Goal: Information Seeking & Learning: Learn about a topic

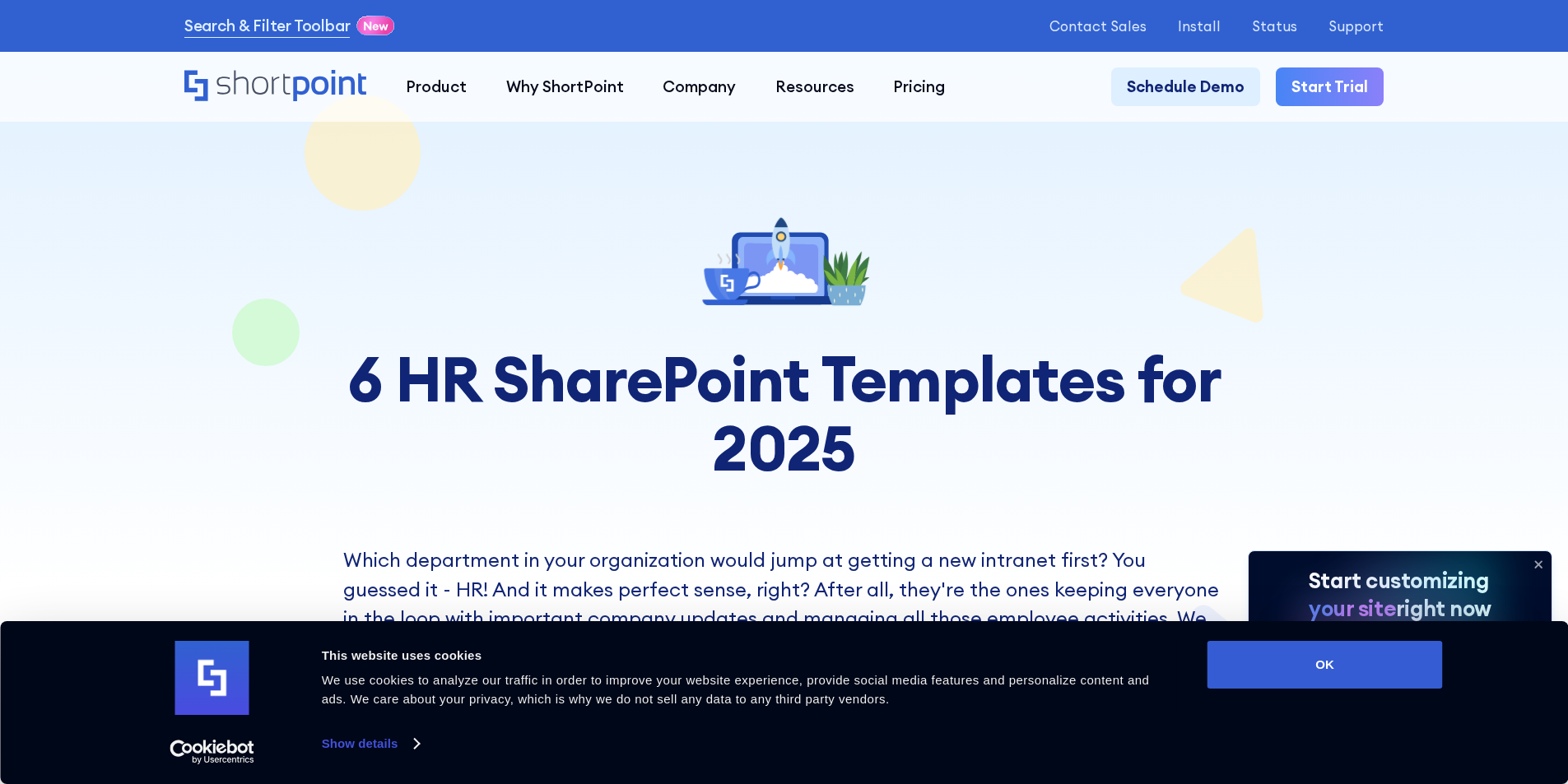
click at [1544, 560] on icon at bounding box center [1538, 563] width 26 height 26
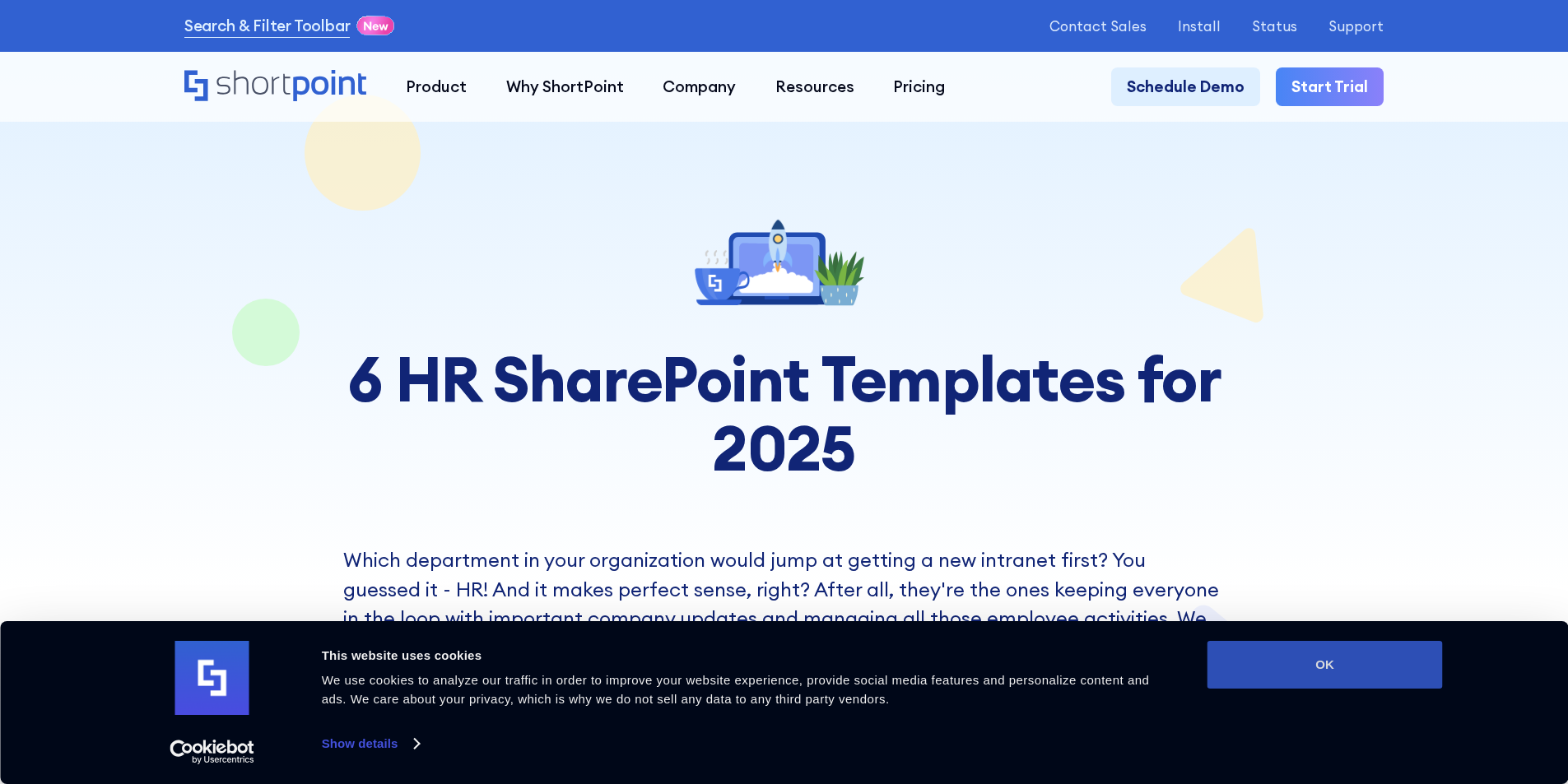
click at [1382, 657] on button "OK" at bounding box center [1325, 665] width 235 height 48
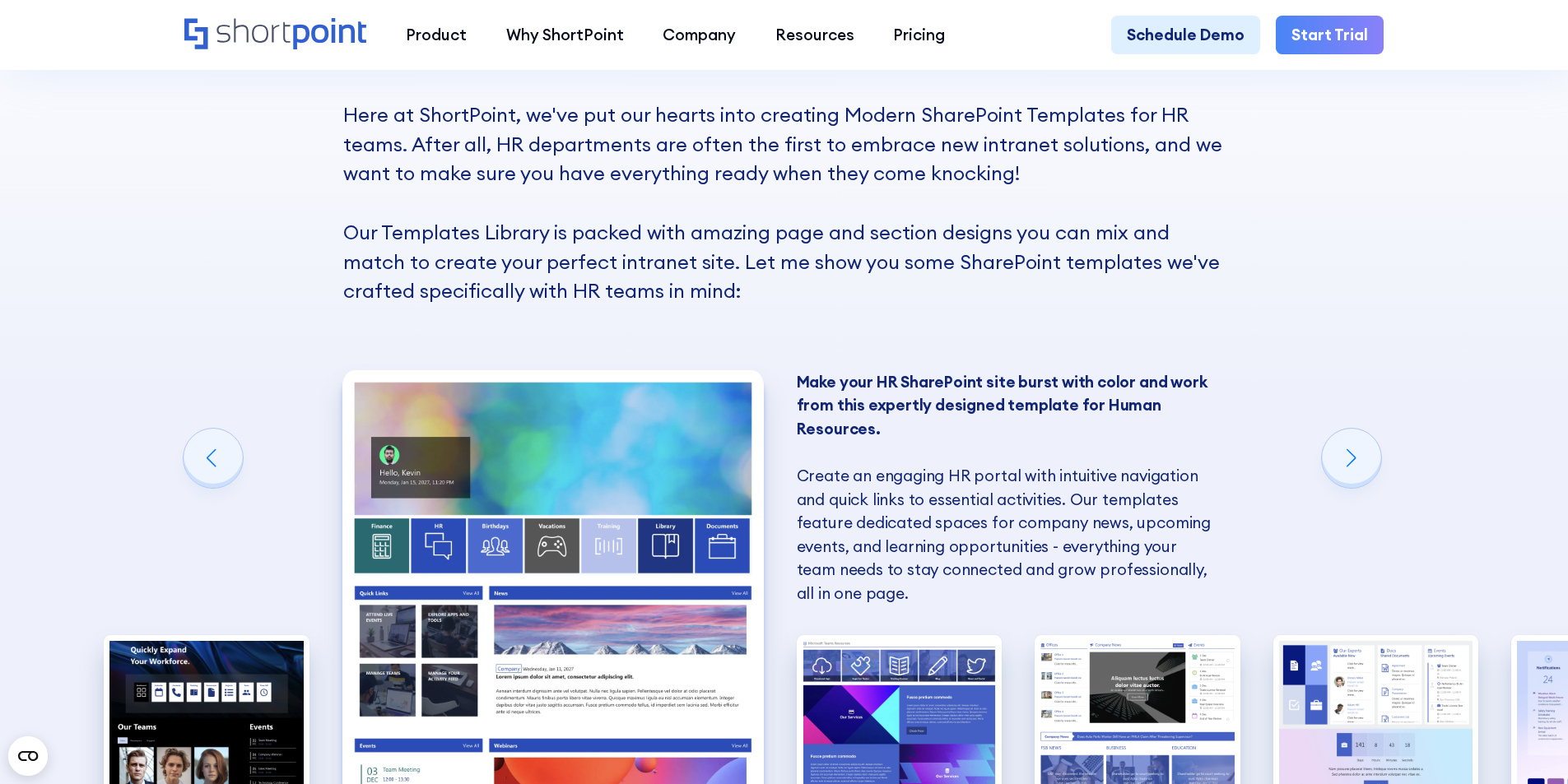
scroll to position [1563, 0]
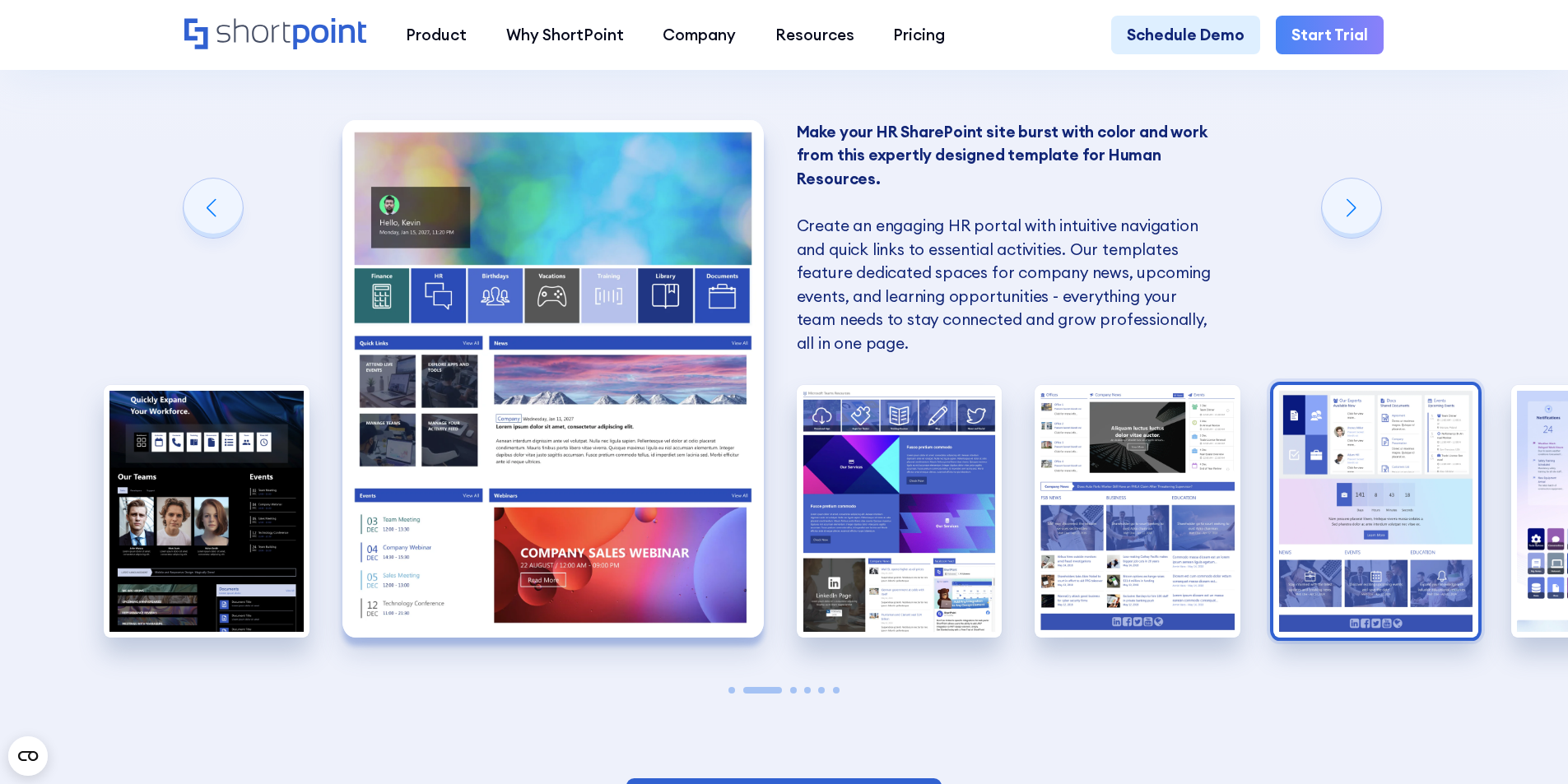
click at [1506, 579] on div "SharePoint Templates for Human Resources Here at ShortPoint, we've put our hear…" at bounding box center [784, 251] width 1568 height 1259
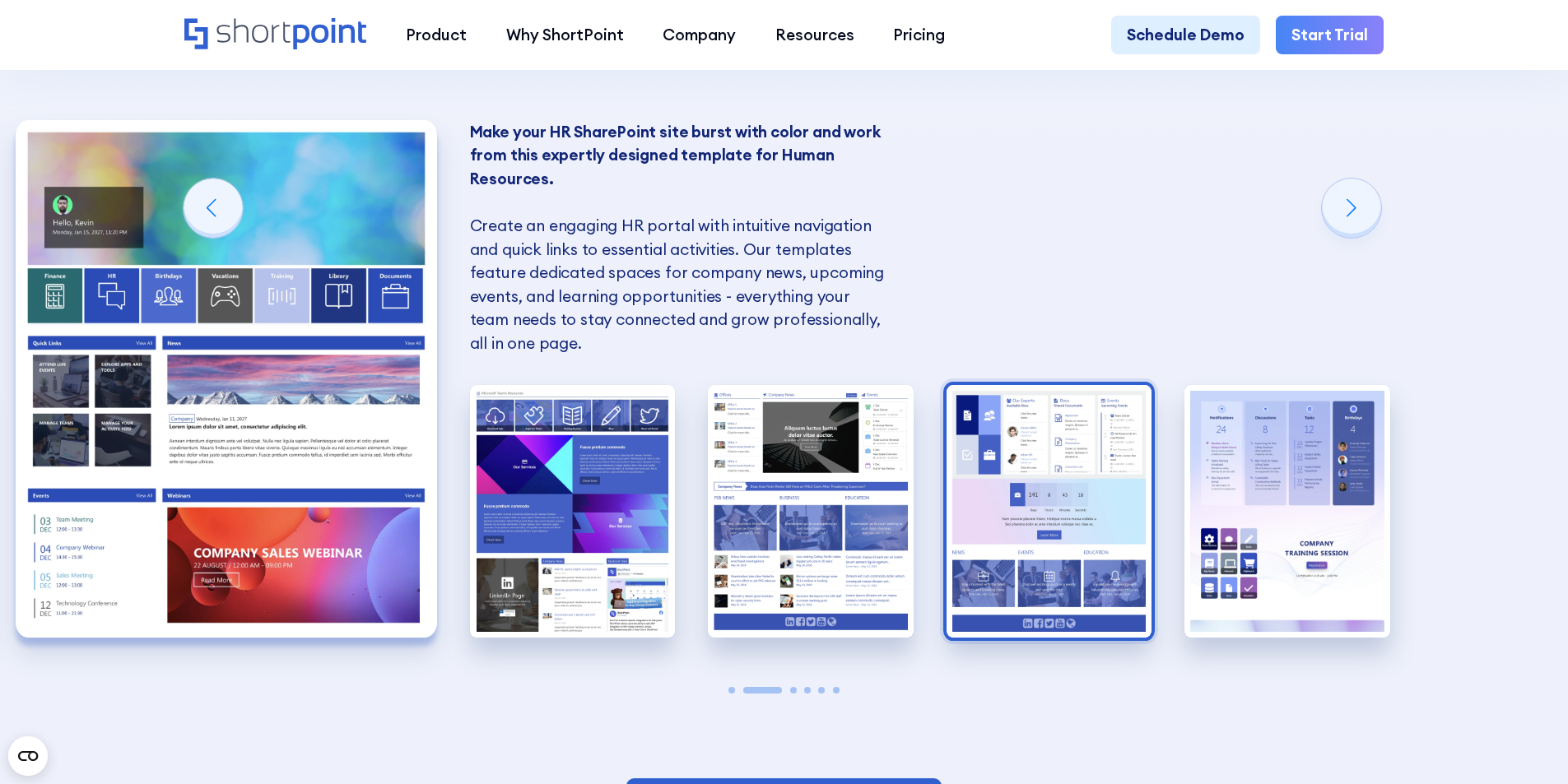
click at [1061, 499] on img "5 / 6" at bounding box center [1049, 511] width 205 height 252
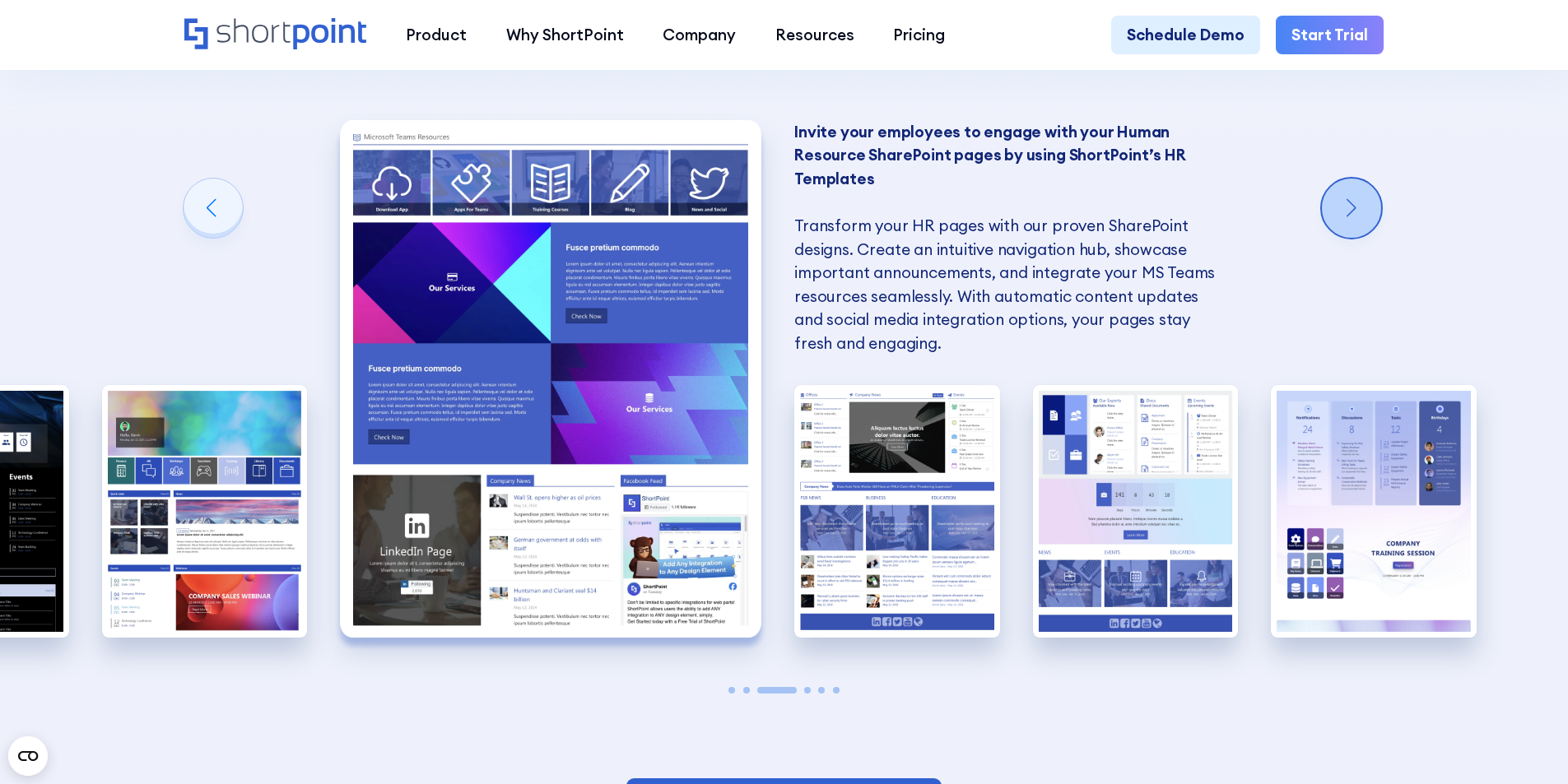
click at [1344, 225] on div "Next slide" at bounding box center [1351, 207] width 59 height 59
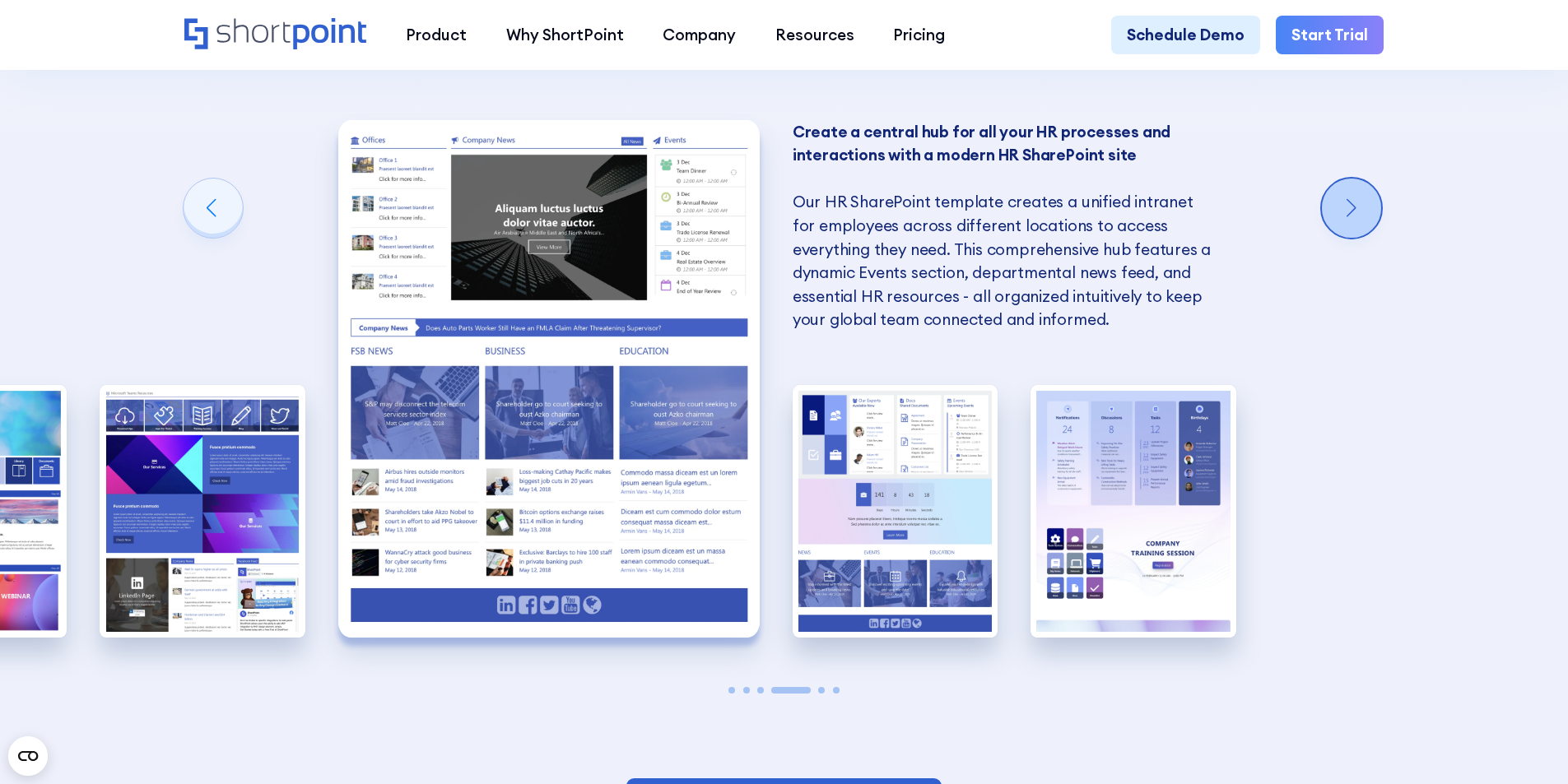
click at [1355, 203] on div "Next slide" at bounding box center [1351, 207] width 59 height 59
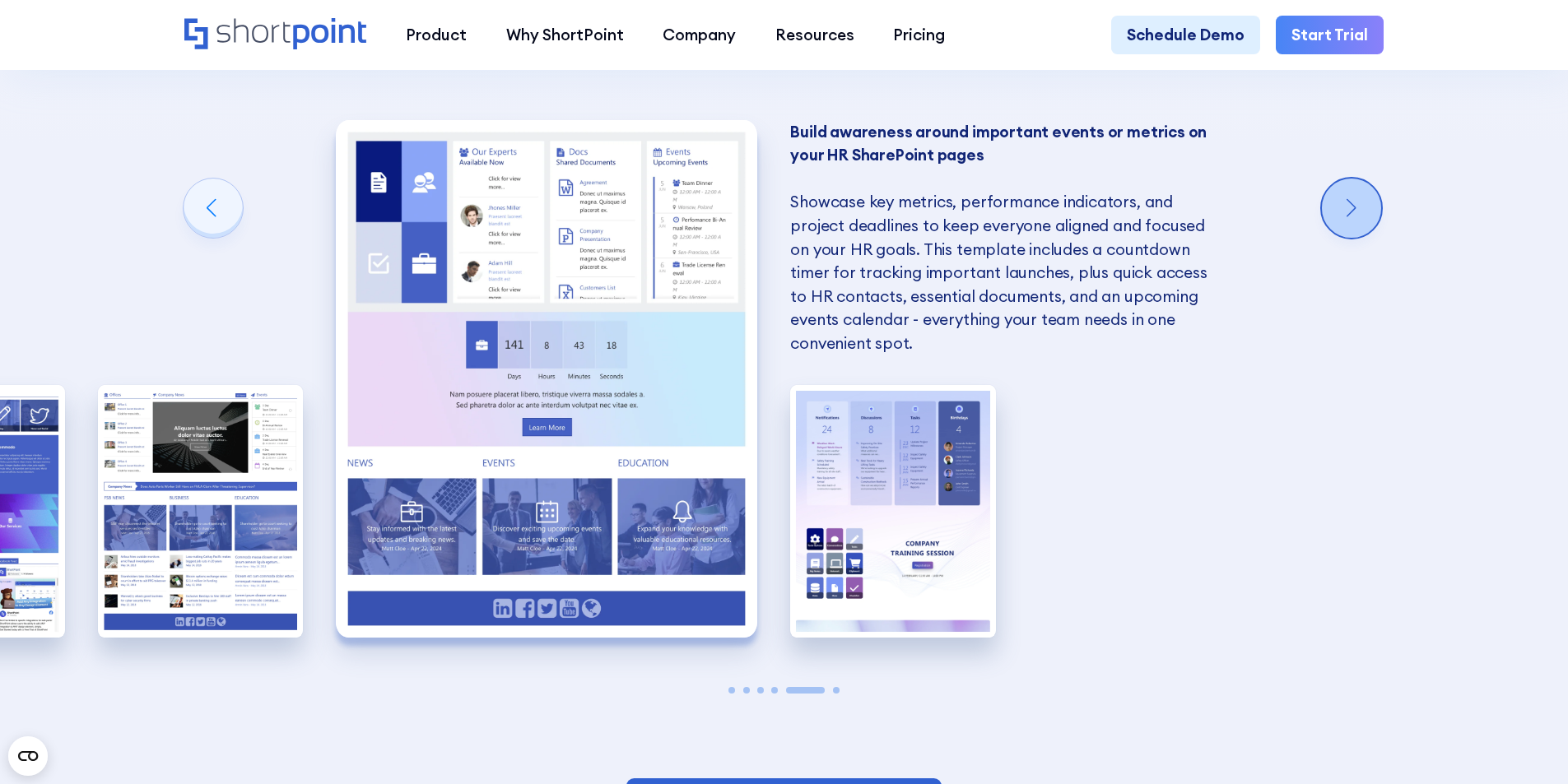
click at [1355, 203] on div "Next slide" at bounding box center [1351, 207] width 59 height 59
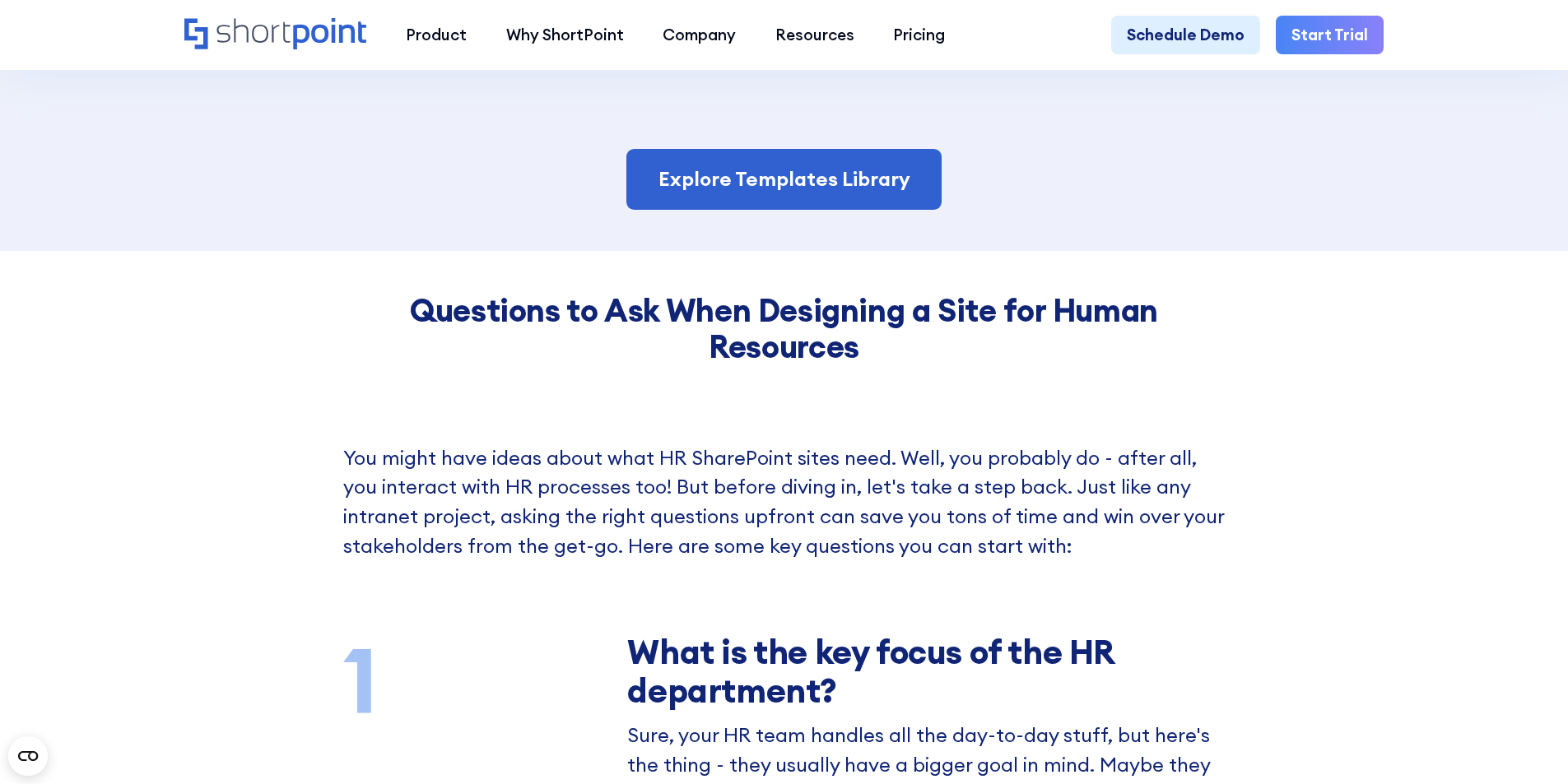
scroll to position [2221, 0]
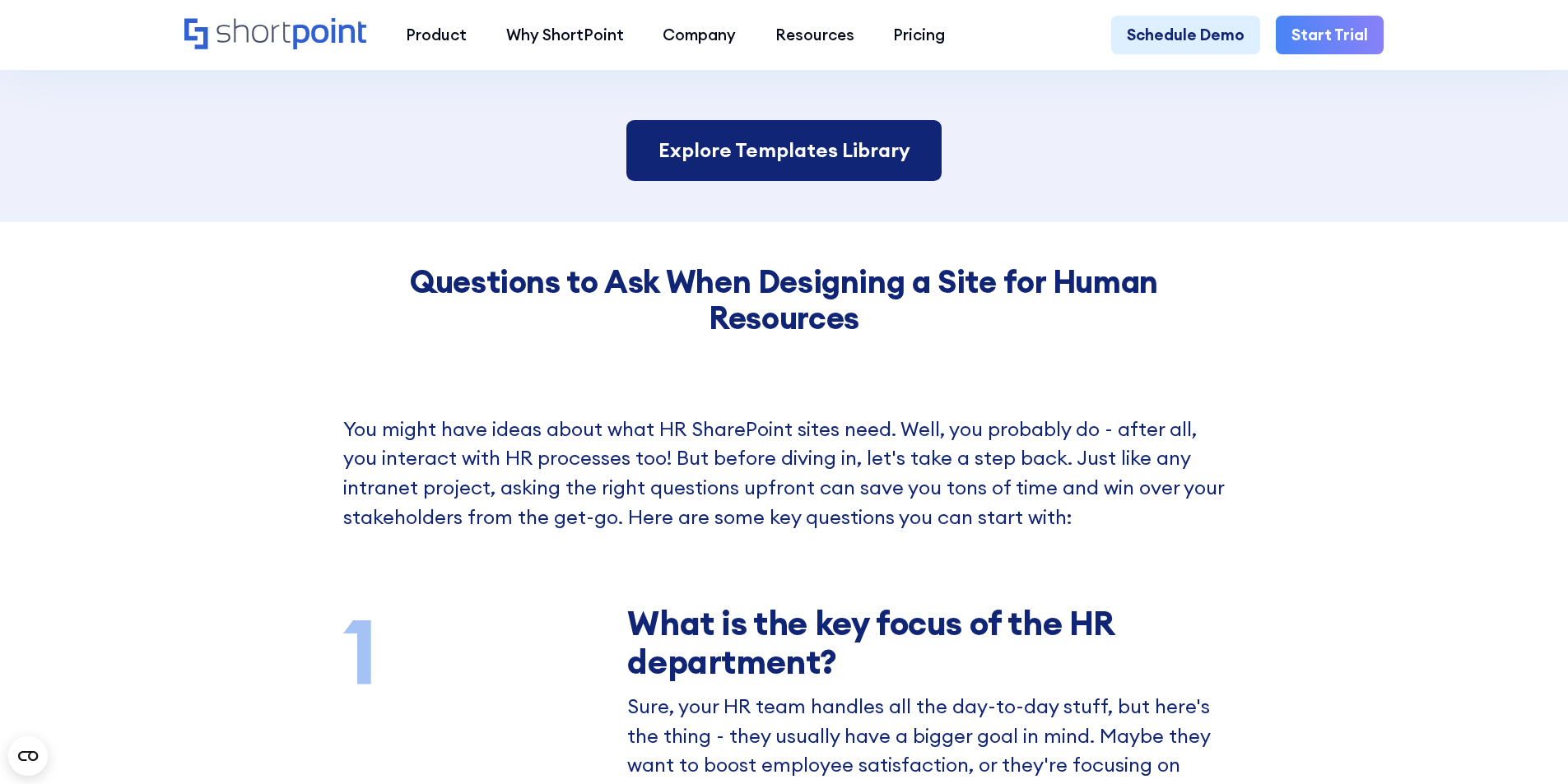
click at [809, 157] on link "Explore Templates Library" at bounding box center [783, 150] width 314 height 61
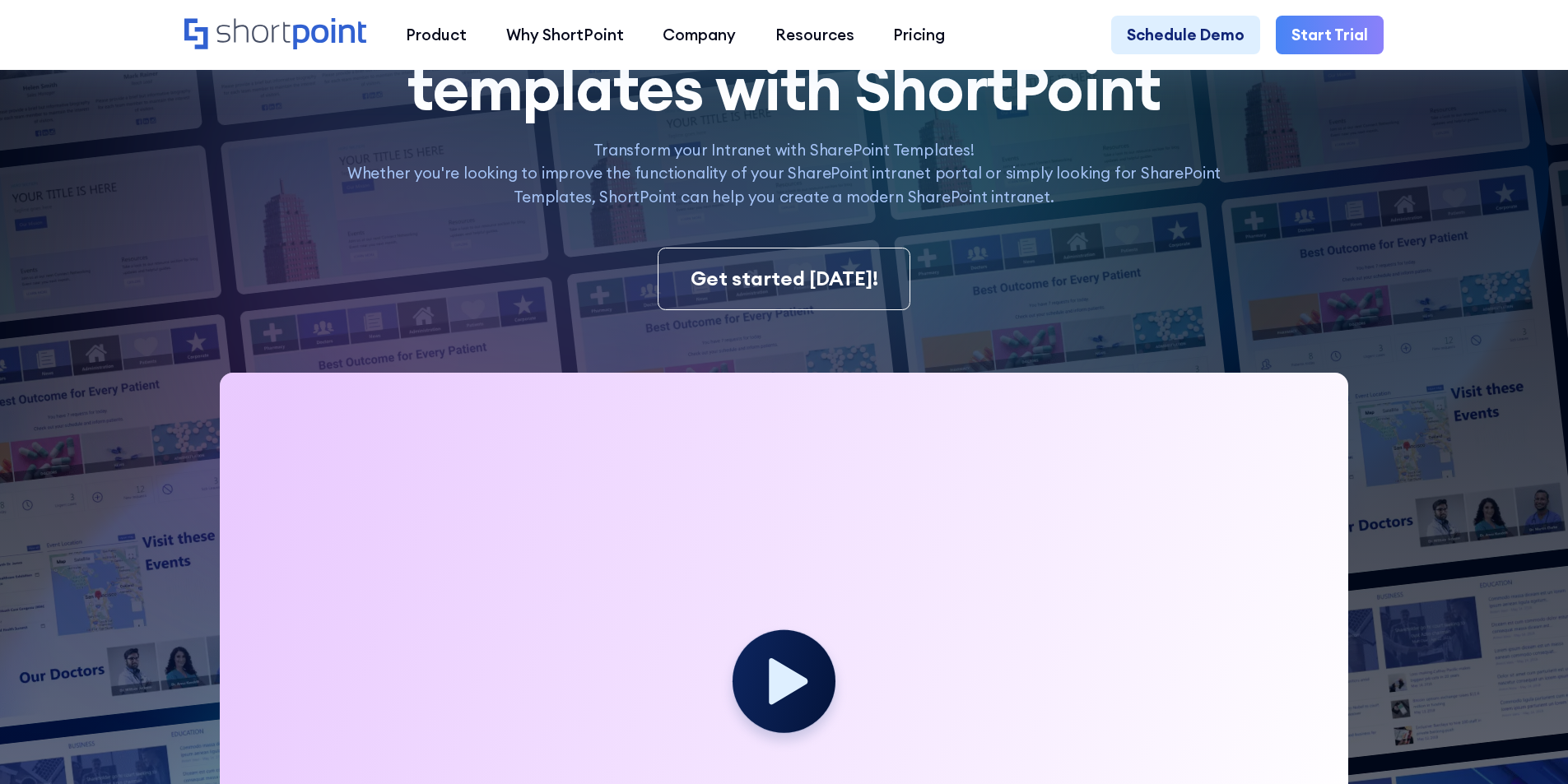
scroll to position [165, 0]
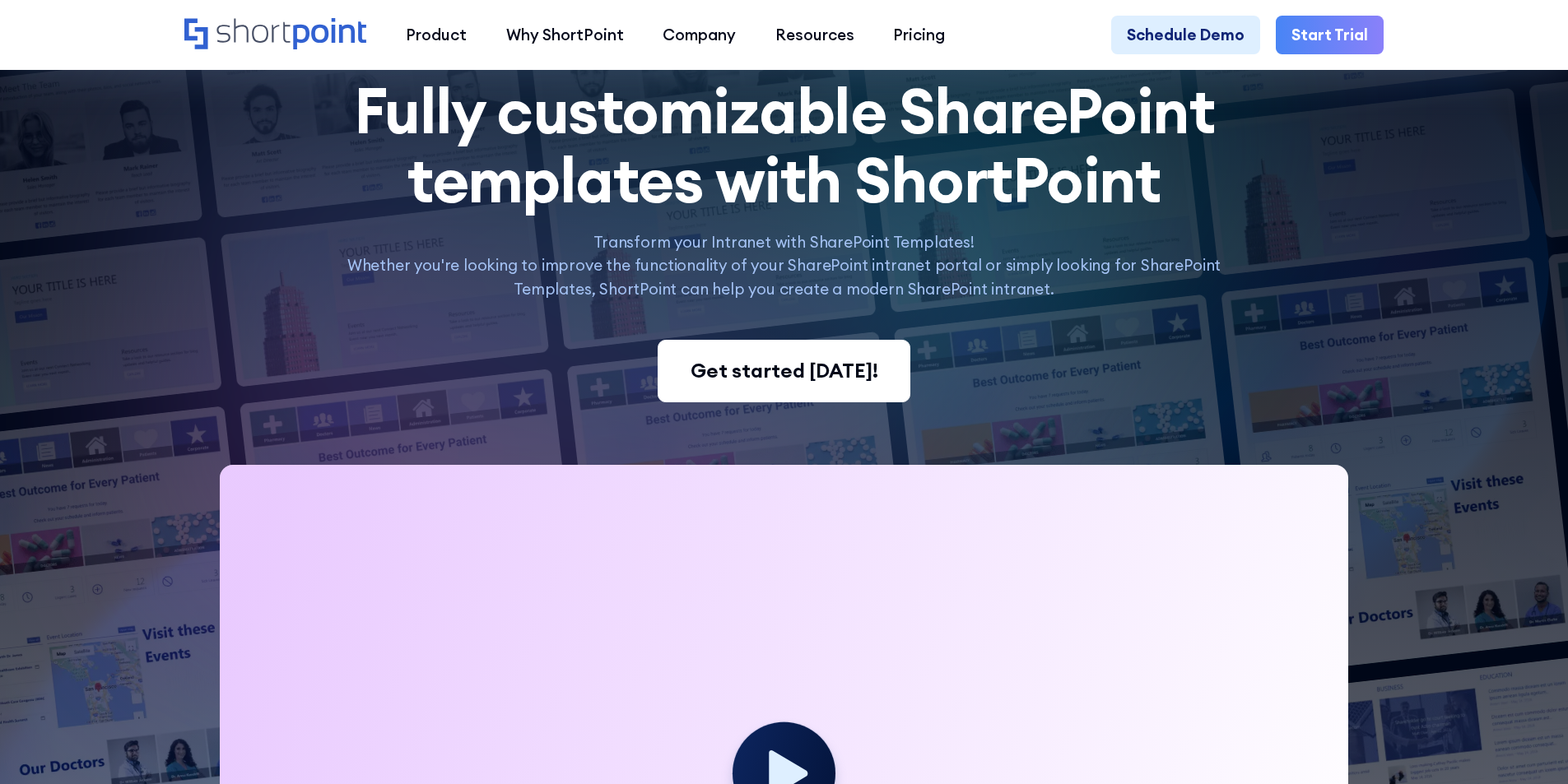
click at [817, 365] on div "Get started [DATE]!" at bounding box center [784, 371] width 187 height 30
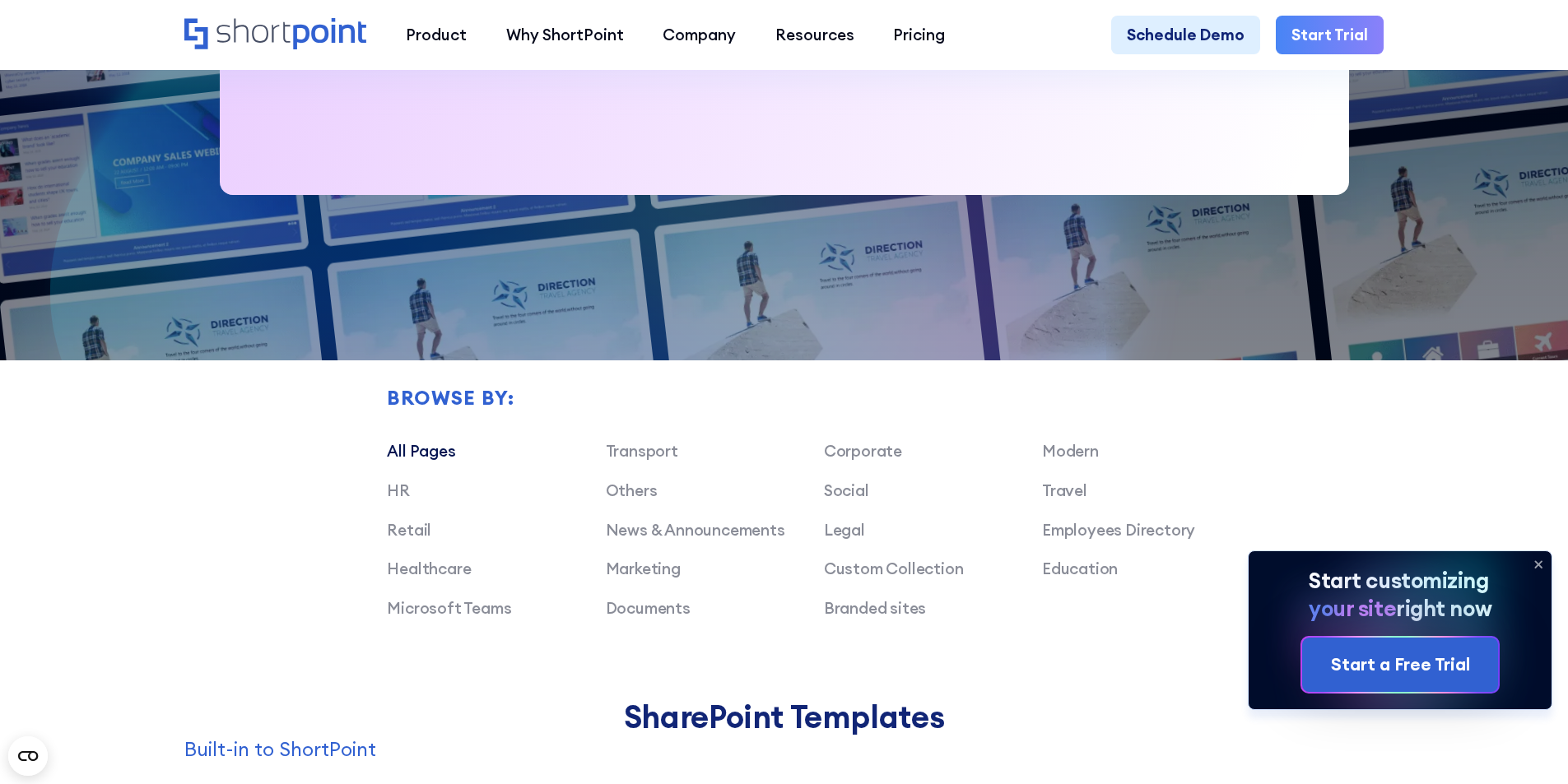
click at [423, 456] on link "All Pages" at bounding box center [422, 451] width 69 height 20
click at [1541, 561] on icon at bounding box center [1537, 563] width 6 height 6
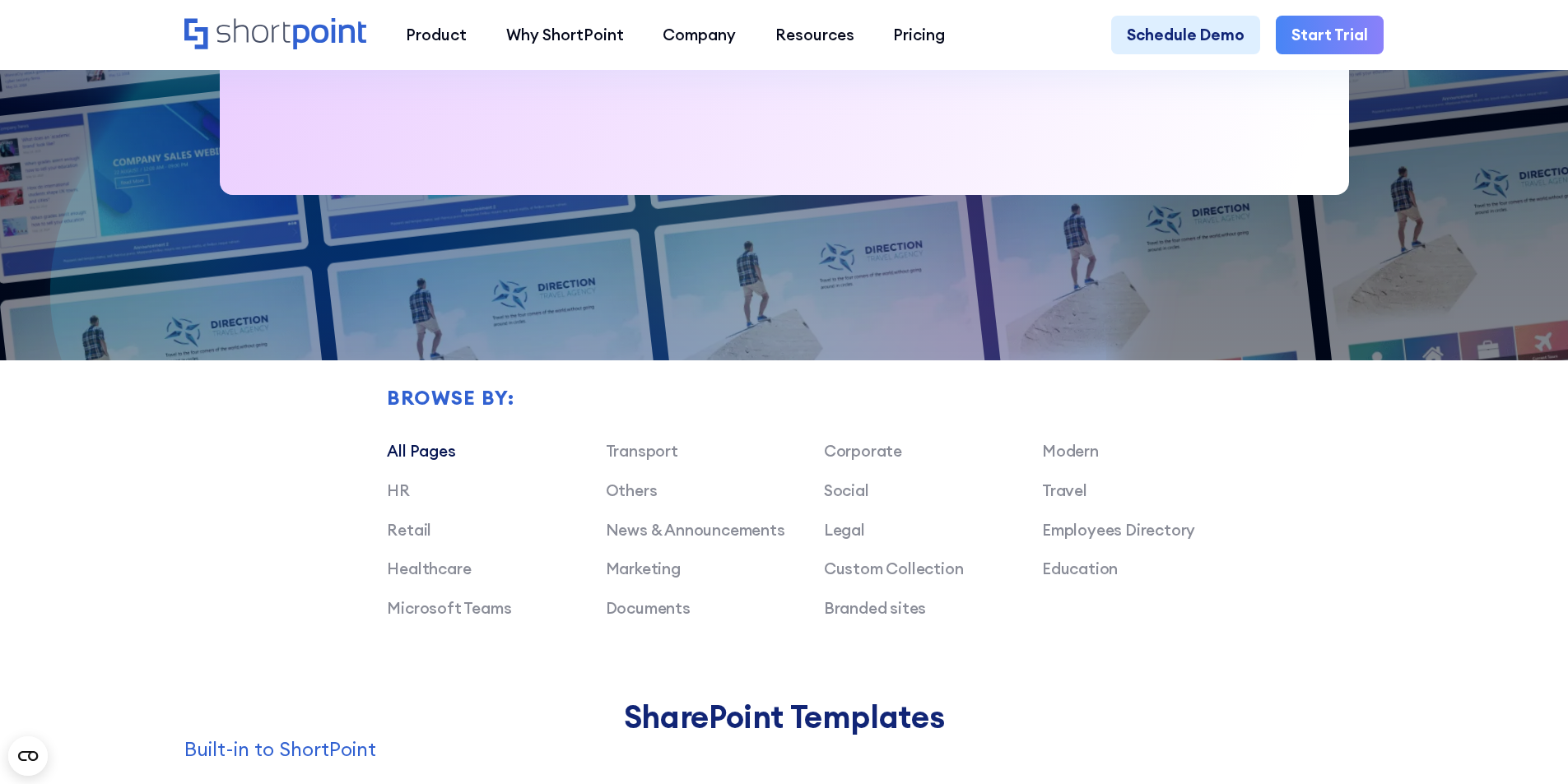
click at [413, 456] on link "All Pages" at bounding box center [422, 451] width 69 height 20
click at [413, 454] on link "All Pages" at bounding box center [422, 451] width 69 height 20
click at [412, 453] on link "All Pages" at bounding box center [422, 451] width 69 height 20
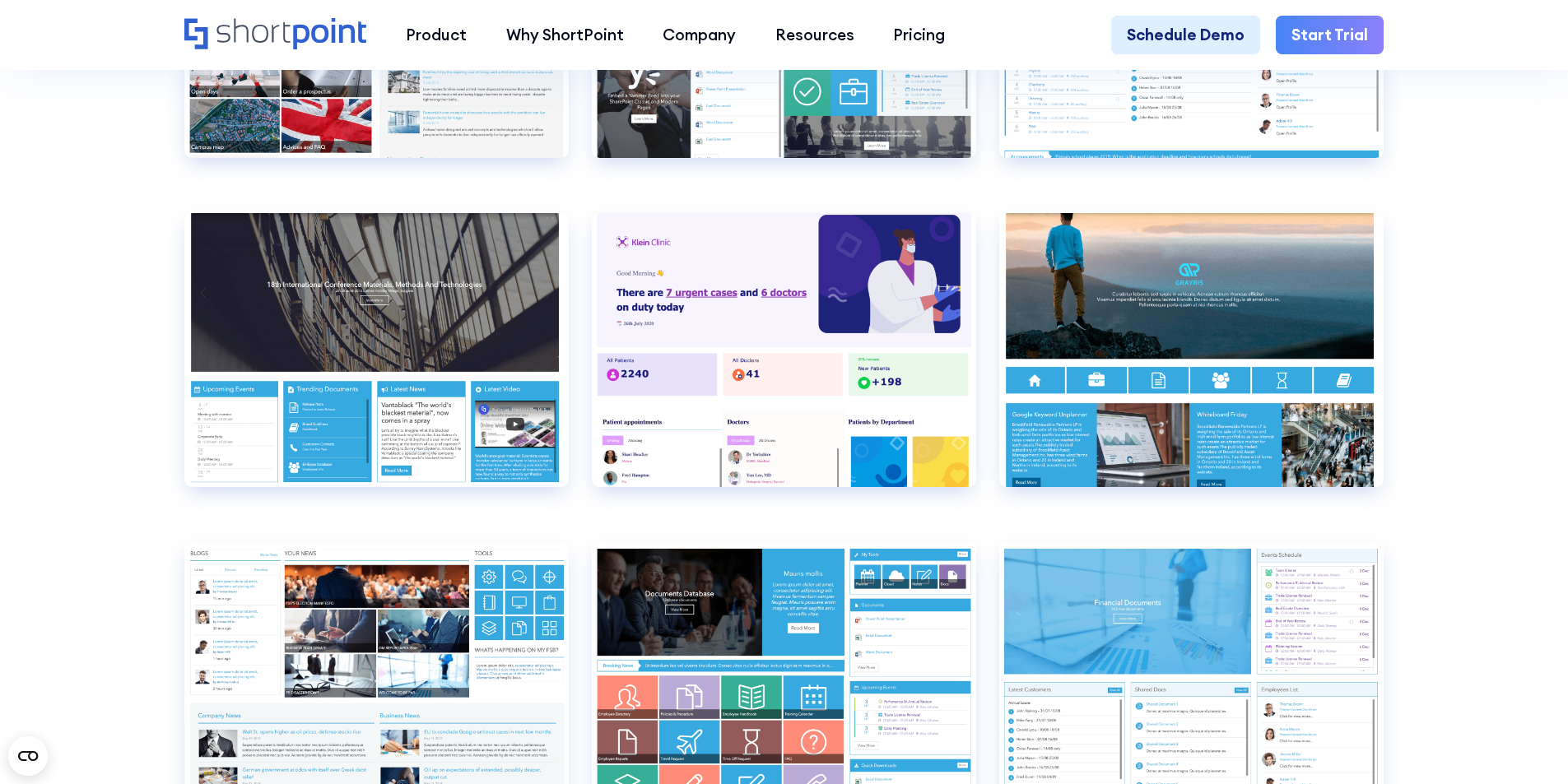
scroll to position [8472, 0]
